Goal: Transaction & Acquisition: Purchase product/service

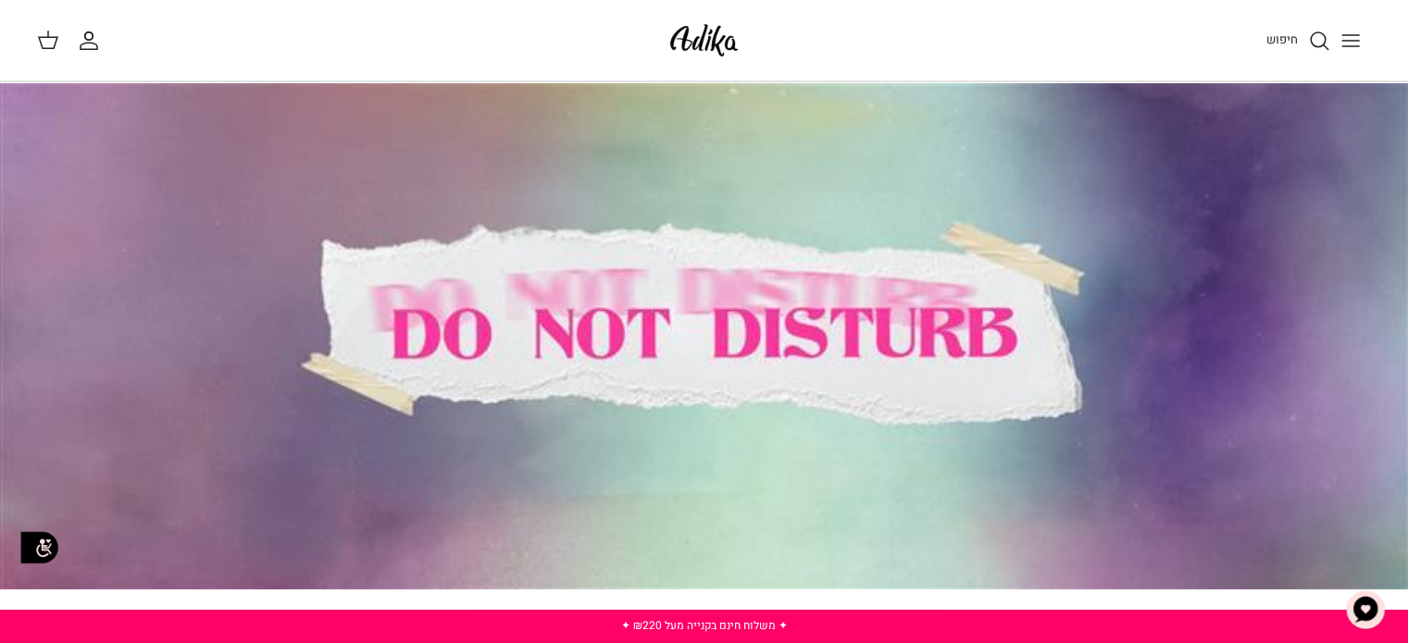
click at [1352, 41] on icon "Toggle menu" at bounding box center [1351, 41] width 22 height 22
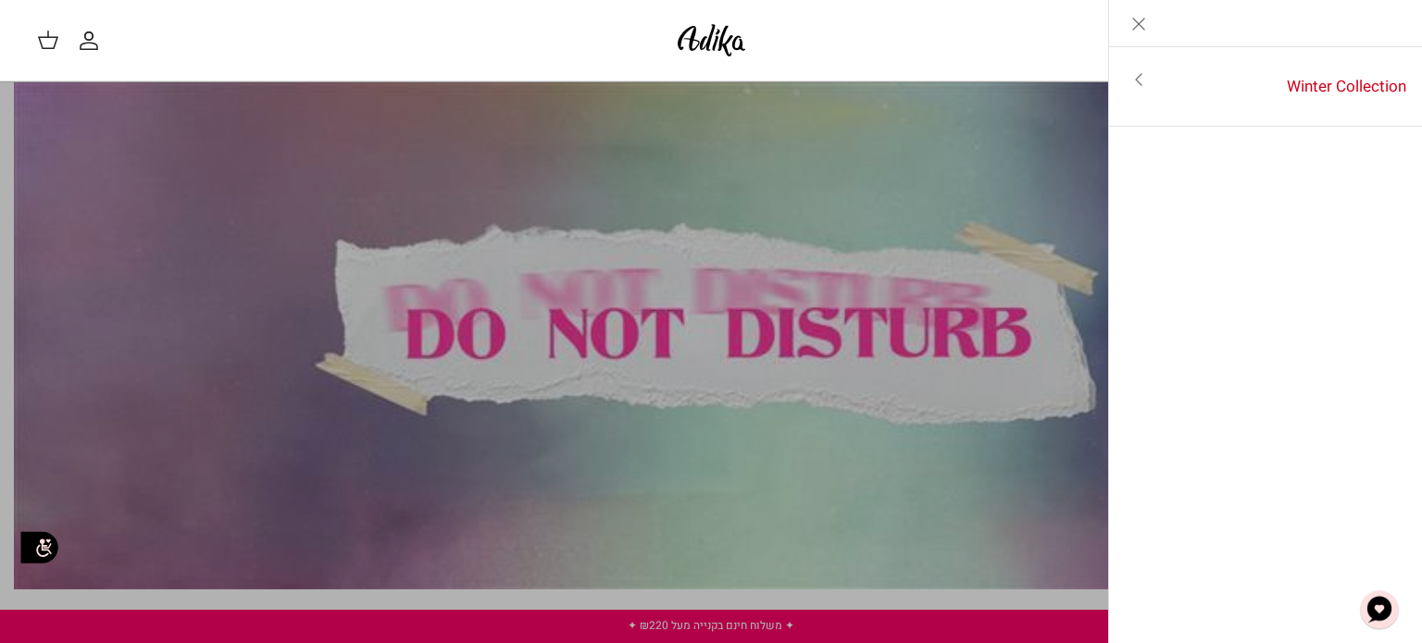
click at [1141, 25] on icon "Close" at bounding box center [1139, 24] width 22 height 22
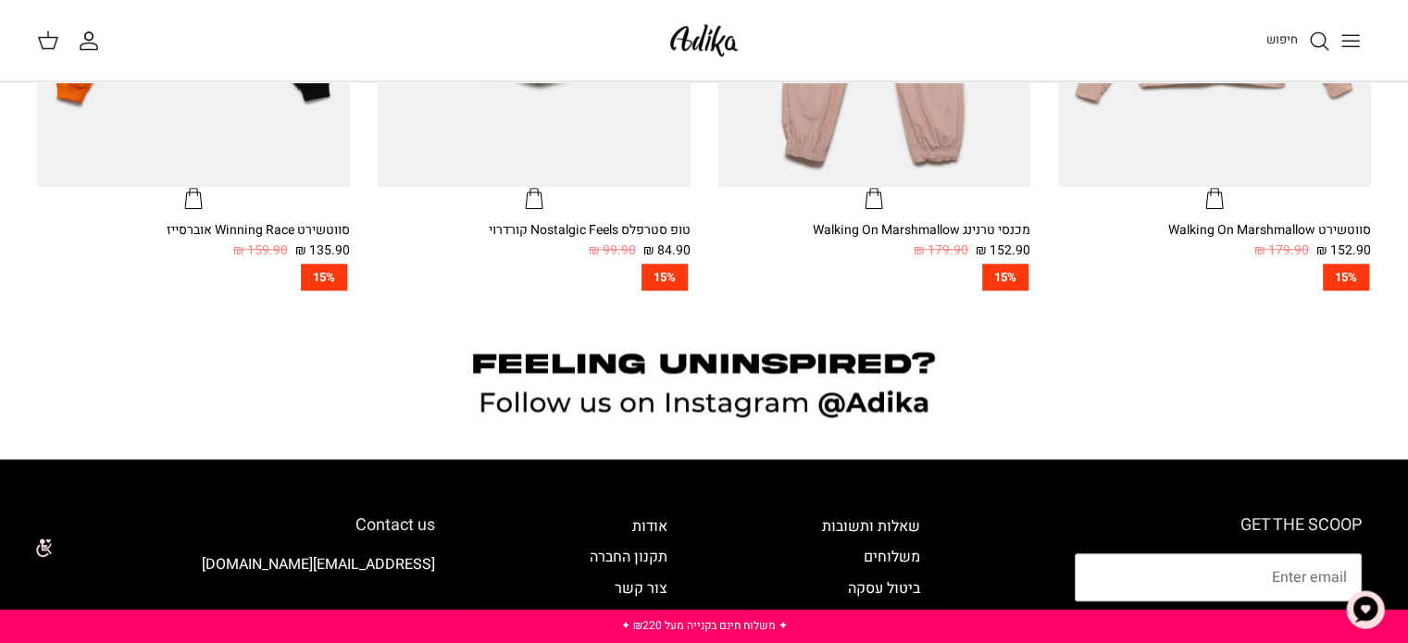
scroll to position [1518, 0]
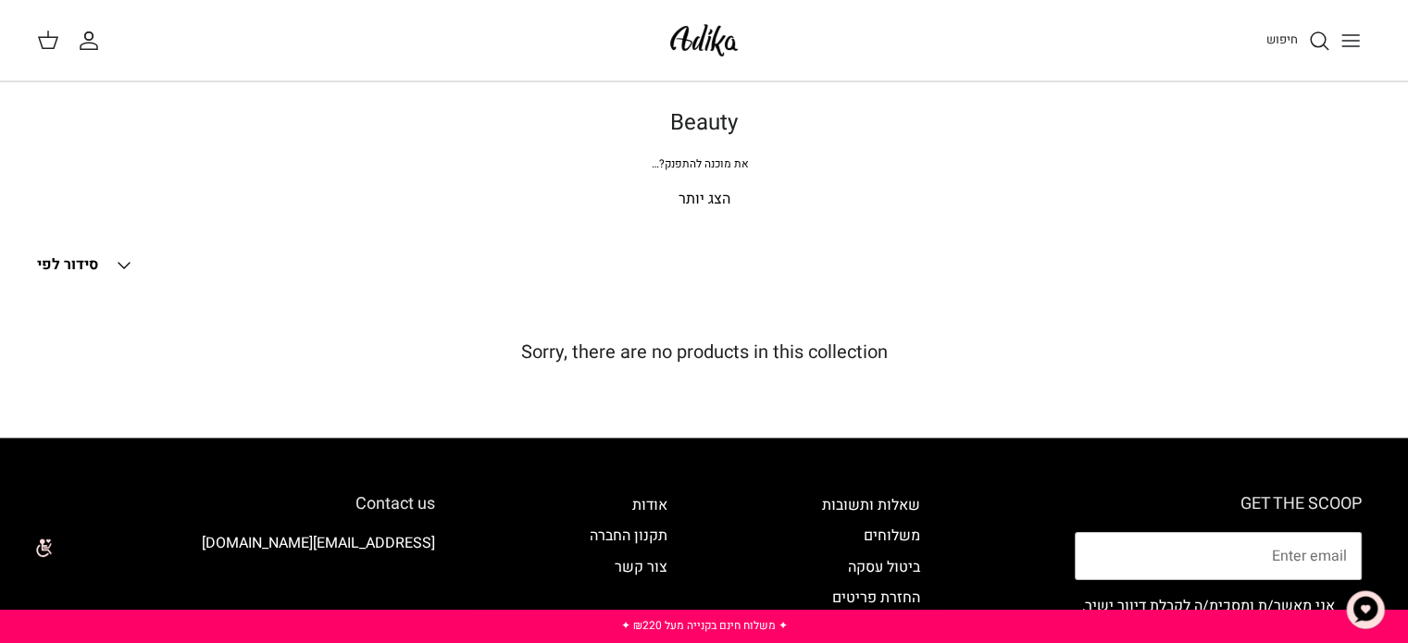
click at [707, 205] on p "הצג יותר" at bounding box center [704, 200] width 1296 height 24
